Goal: Task Accomplishment & Management: Use online tool/utility

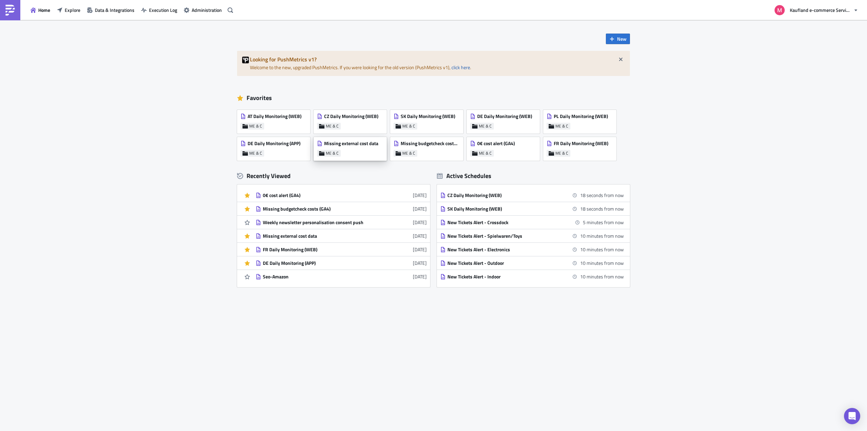
click at [342, 145] on span "Missing external cost data" at bounding box center [351, 143] width 54 height 6
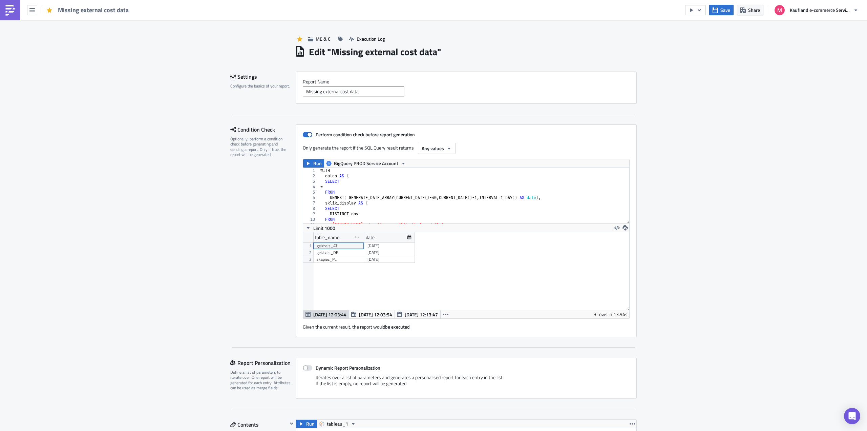
scroll to position [78, 326]
click at [315, 163] on span "Run" at bounding box center [317, 163] width 8 height 8
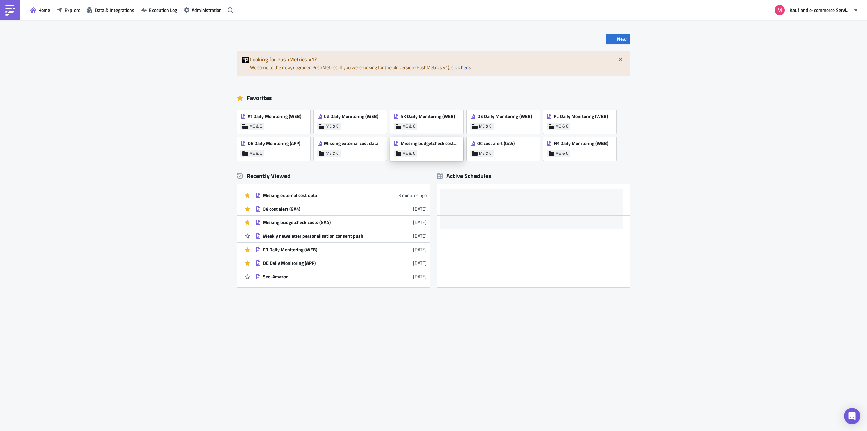
click at [448, 141] on span "Missing budgetcheck costs (GA4)" at bounding box center [430, 143] width 59 height 6
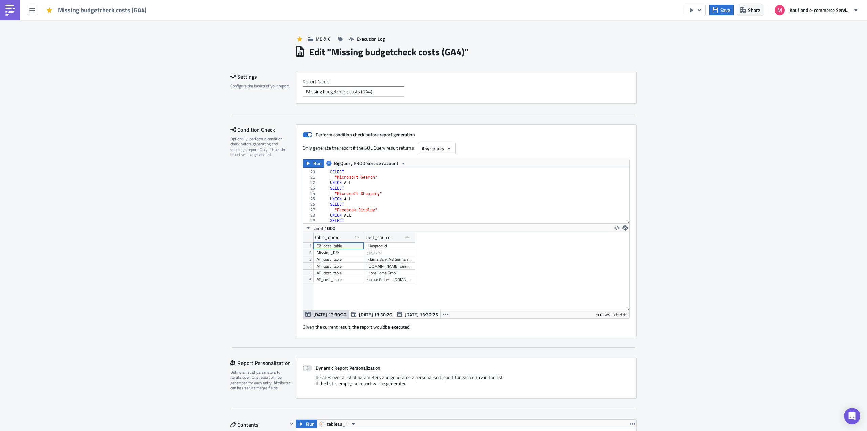
scroll to position [122, 0]
click at [482, 194] on div "SELECT "Microsoft Shopping" UNION ALL SELECT "Facebook Display" UNION ALL SELEC…" at bounding box center [569, 195] width 500 height 61
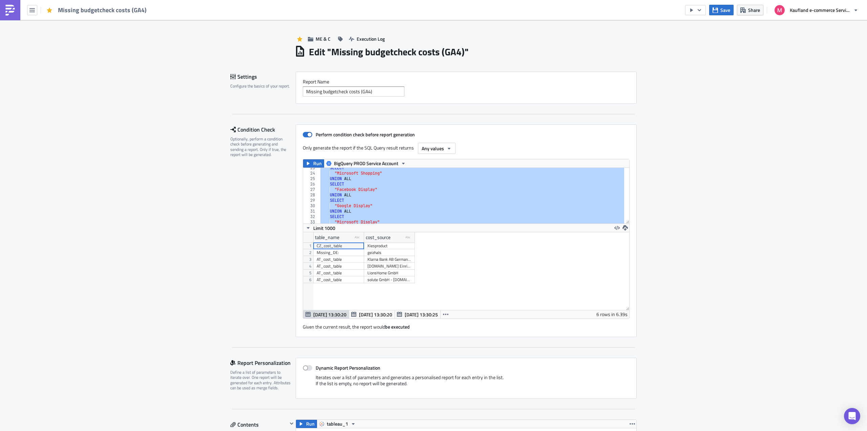
click at [437, 194] on div "SELECT "Microsoft Shopping" UNION ALL SELECT "Facebook Display" UNION ALL SELEC…" at bounding box center [471, 196] width 305 height 56
paste textarea
type textarea "where cost_source <> """
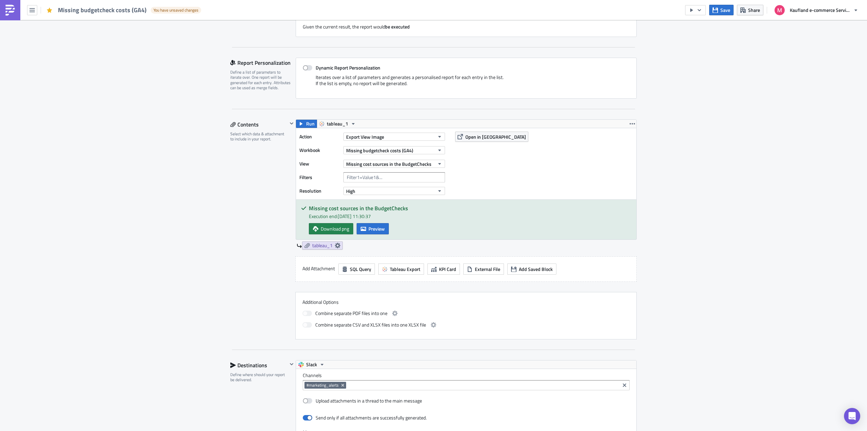
scroll to position [585, 0]
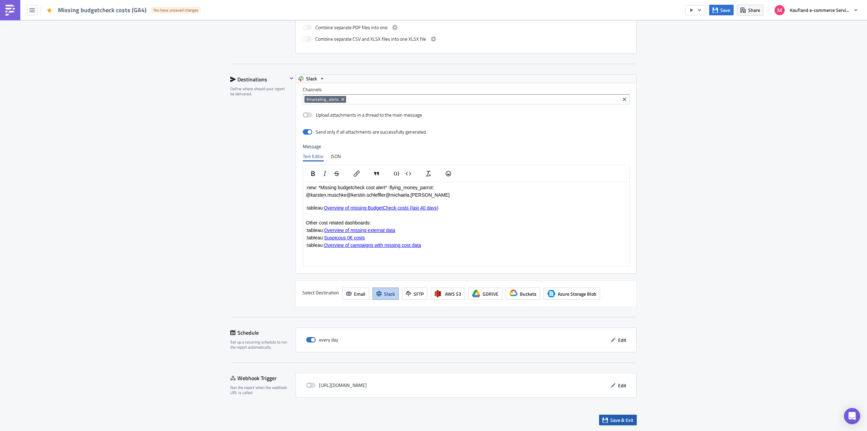
click at [621, 420] on span "Save & Exit" at bounding box center [621, 419] width 23 height 7
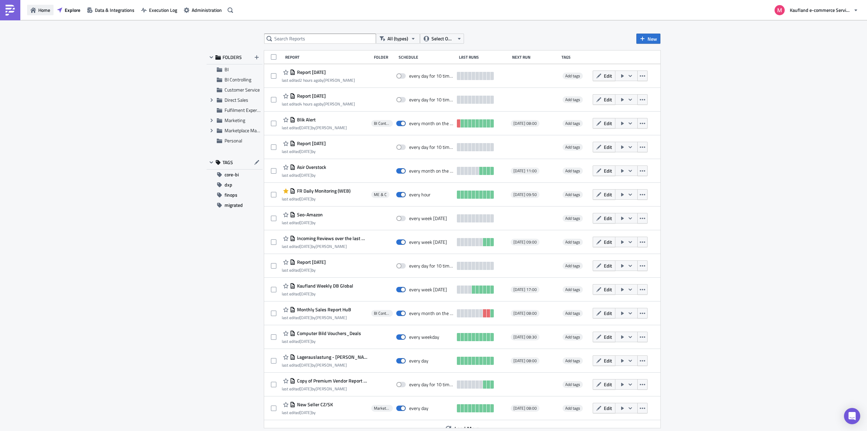
click at [44, 7] on span "Home" at bounding box center [44, 9] width 12 height 7
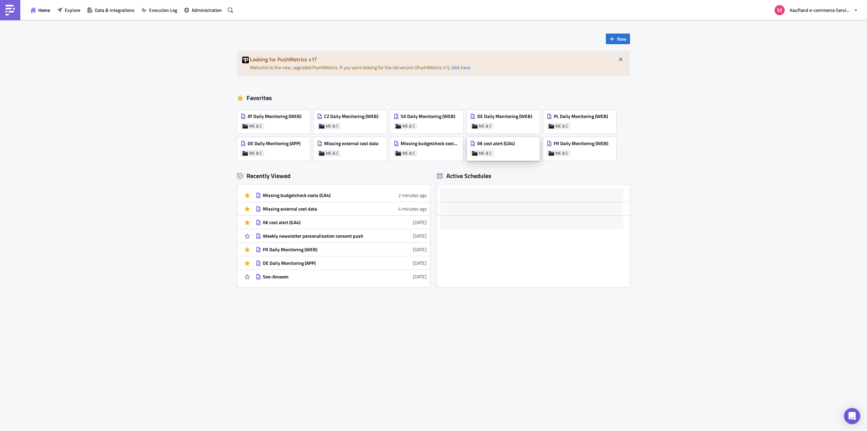
click at [501, 140] on span "0€ cost alert (GA4)" at bounding box center [496, 143] width 38 height 6
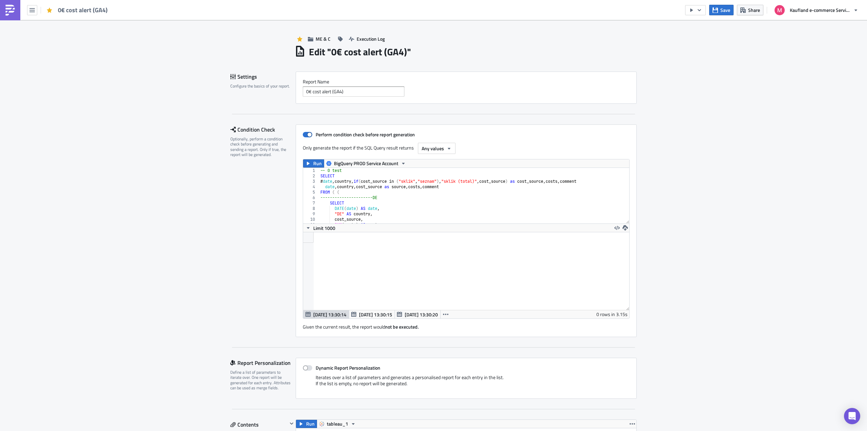
scroll to position [78, 326]
click at [427, 194] on div "-- 0 test SELECT # date , country , if ( cost_source in ( "sklik" , "seznam" ) …" at bounding box center [696, 198] width 754 height 61
type textarea "date DESC ) ) where comment <>"OK""
